Goal: Task Accomplishment & Management: Manage account settings

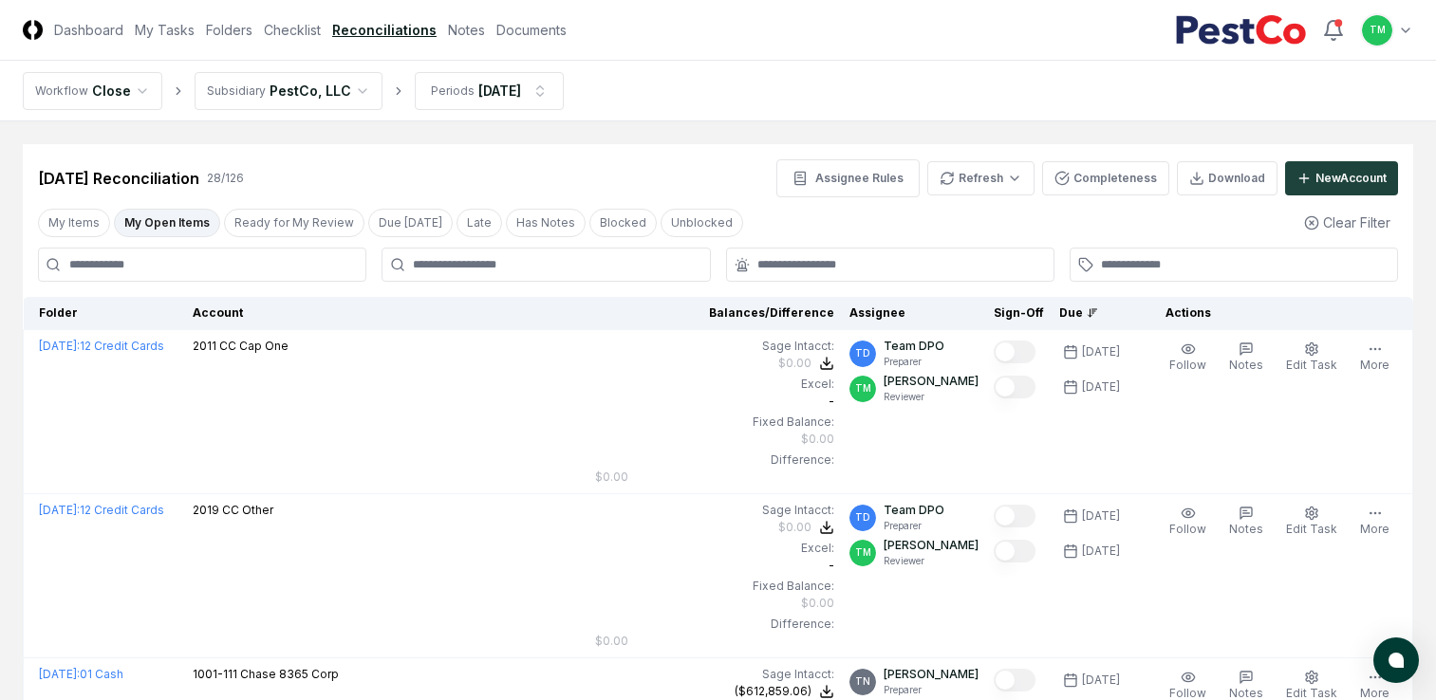
scroll to position [3489, 0]
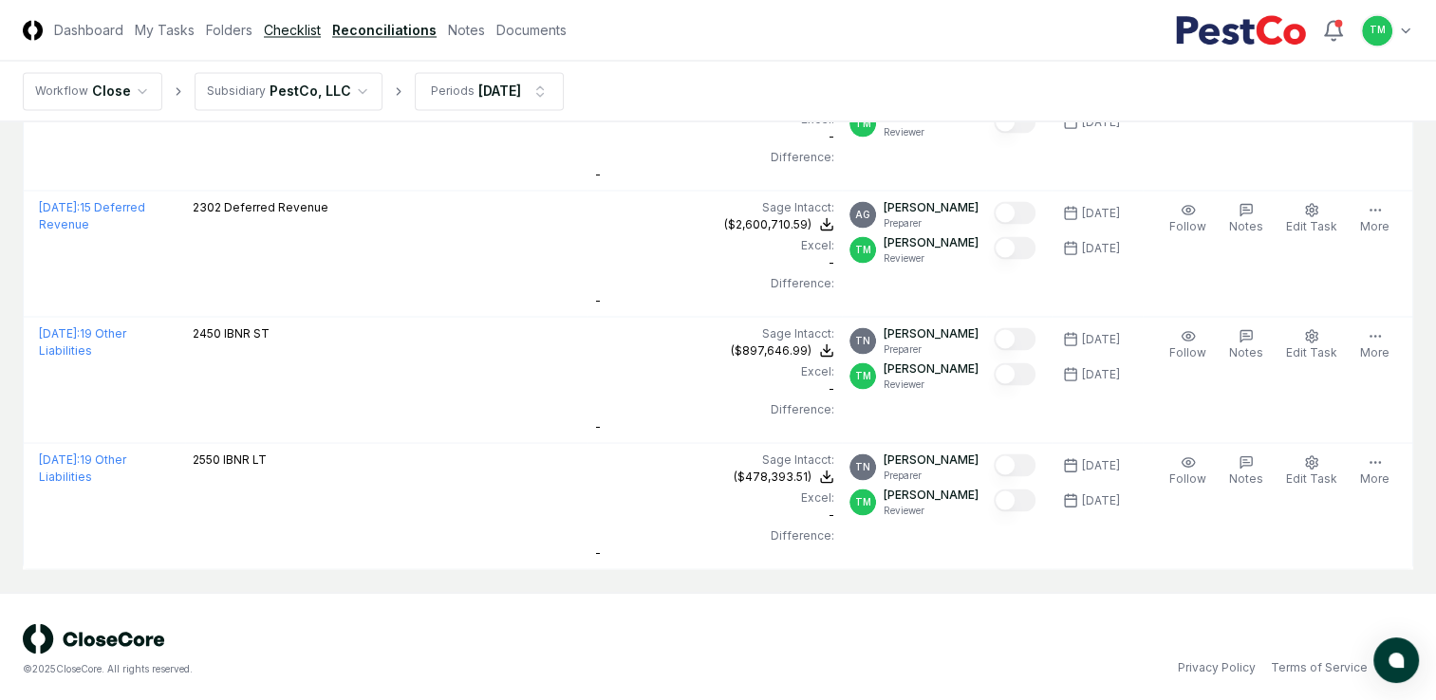
click at [287, 32] on link "Checklist" at bounding box center [292, 30] width 57 height 20
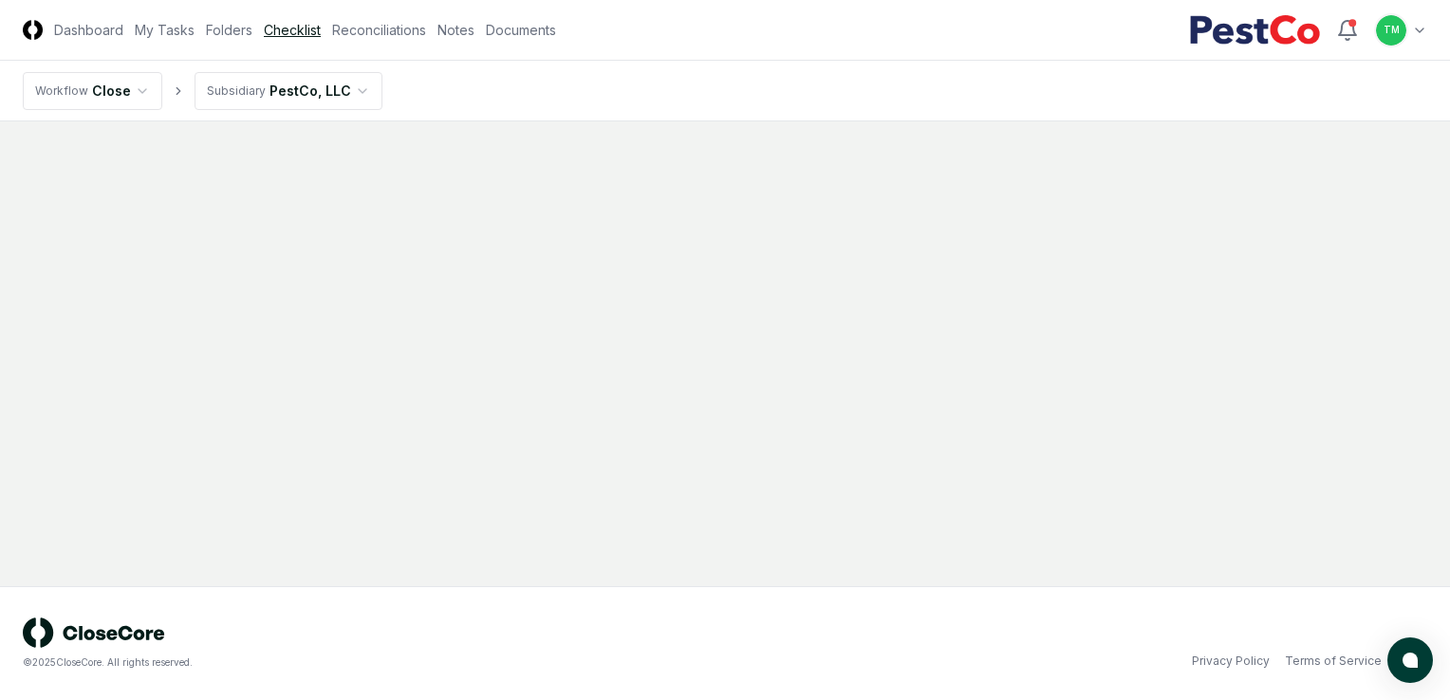
click at [290, 36] on link "Checklist" at bounding box center [292, 30] width 57 height 20
click at [286, 28] on link "Checklist" at bounding box center [292, 30] width 57 height 20
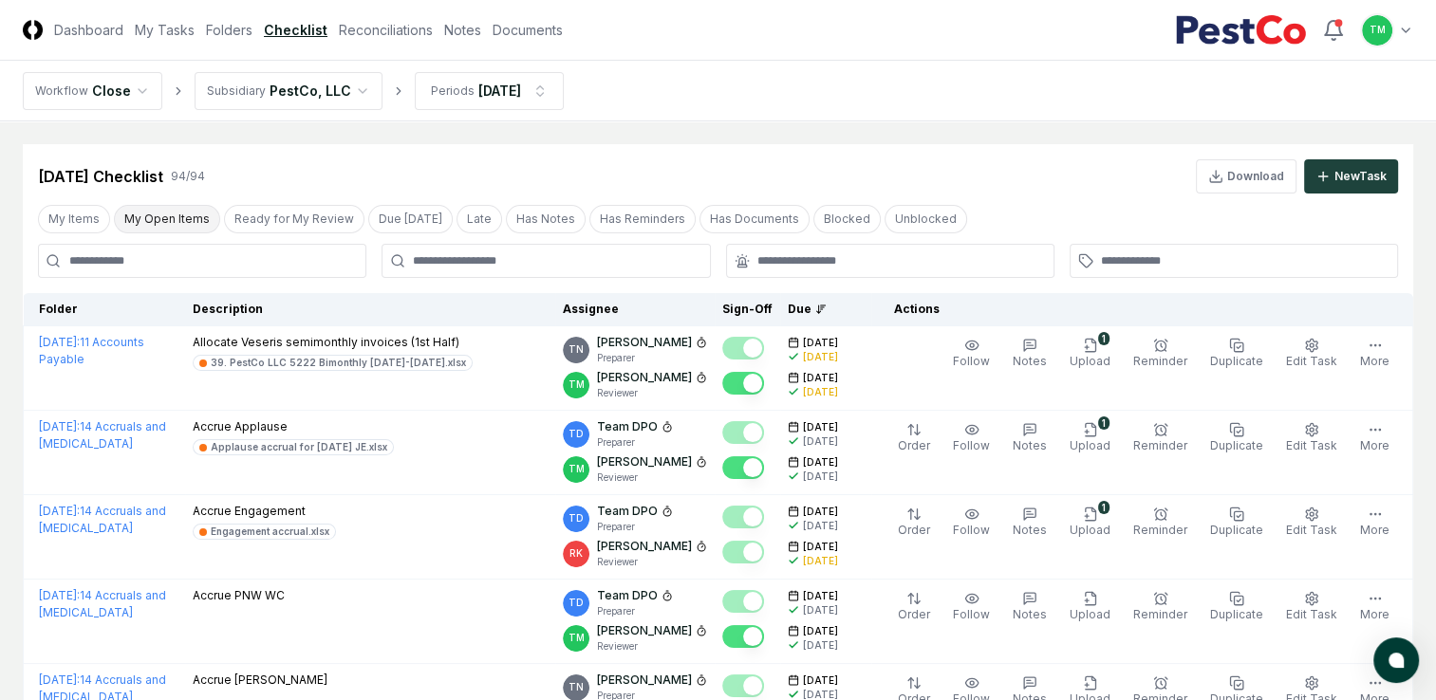
click at [157, 223] on button "My Open Items" at bounding box center [167, 219] width 106 height 28
